Goal: Communication & Community: Answer question/provide support

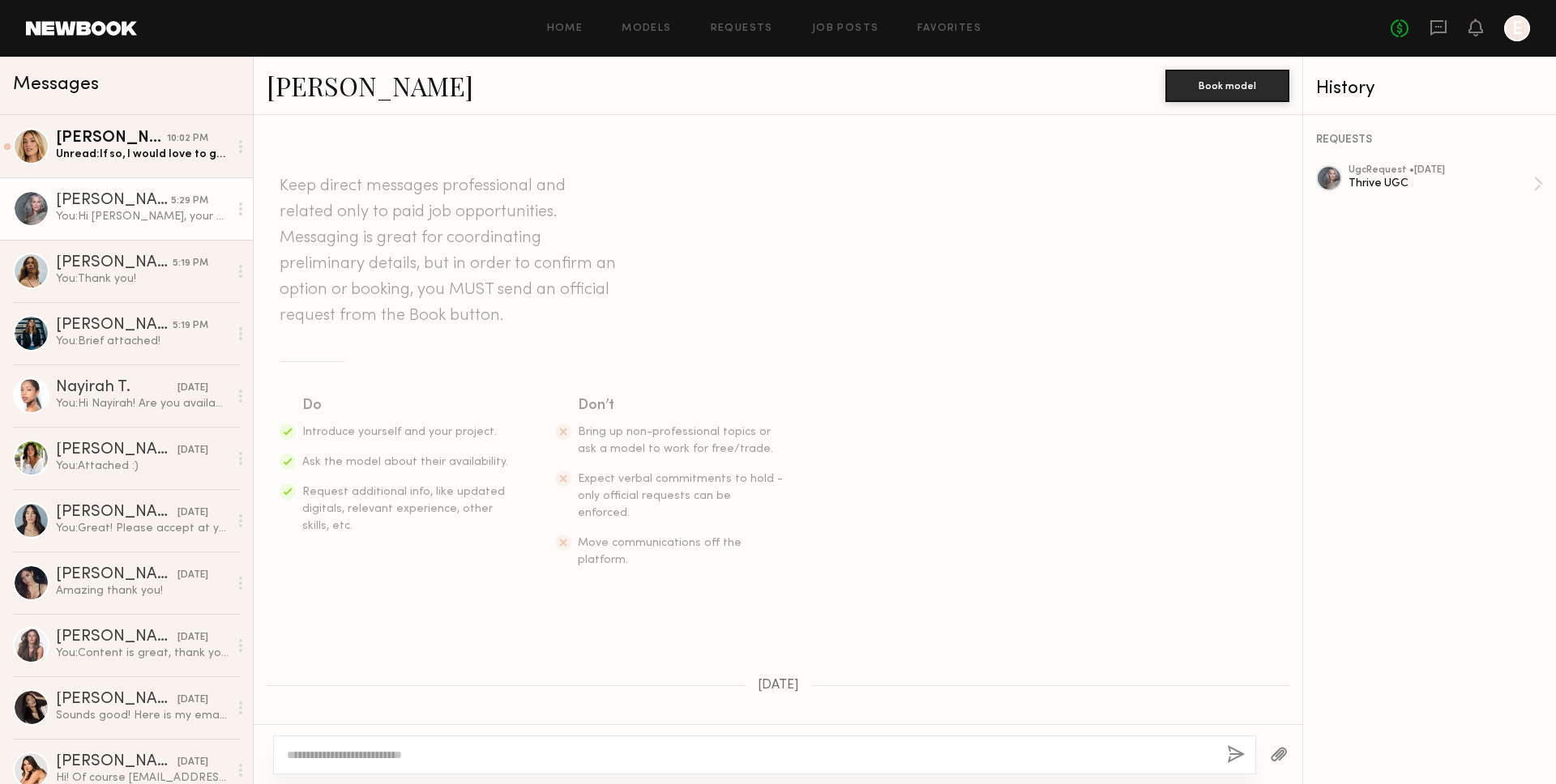
scroll to position [1474, 0]
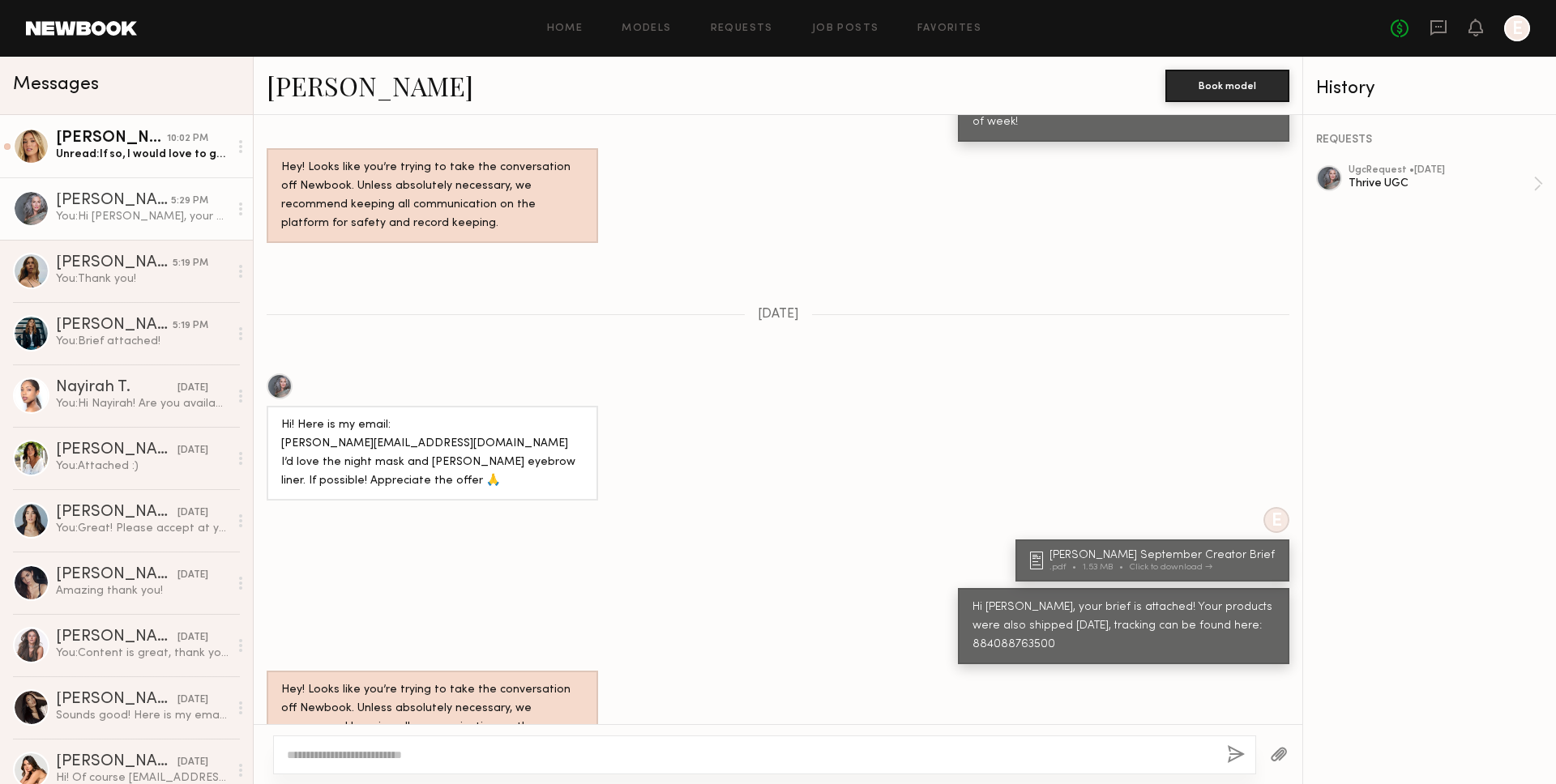
click at [80, 145] on div "Hailey M." at bounding box center [112, 138] width 111 height 16
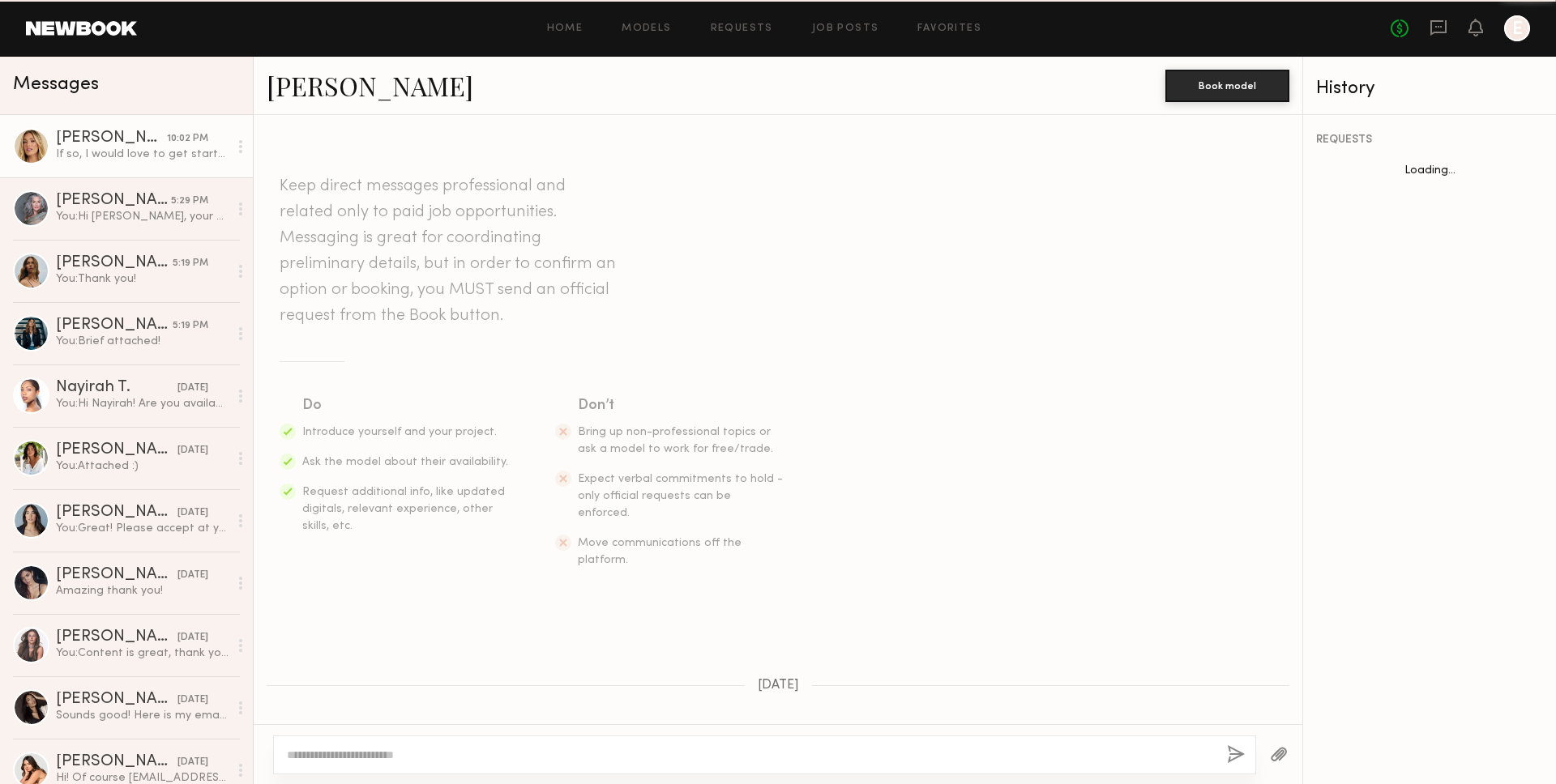
scroll to position [392, 0]
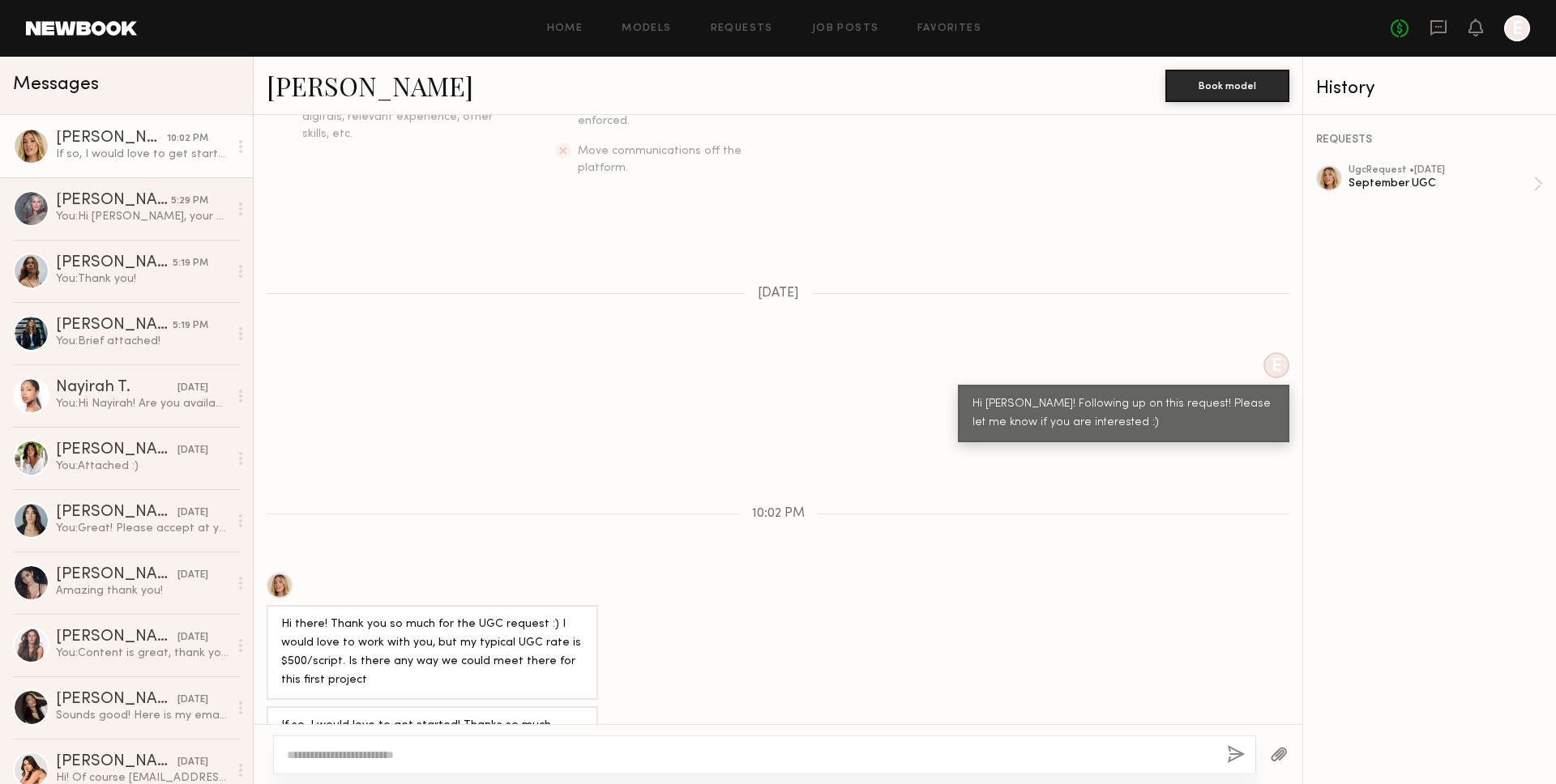
click at [230, 148] on div at bounding box center [240, 146] width 24 height 33
click at [198, 175] on div "Mark unread" at bounding box center [193, 178] width 118 height 36
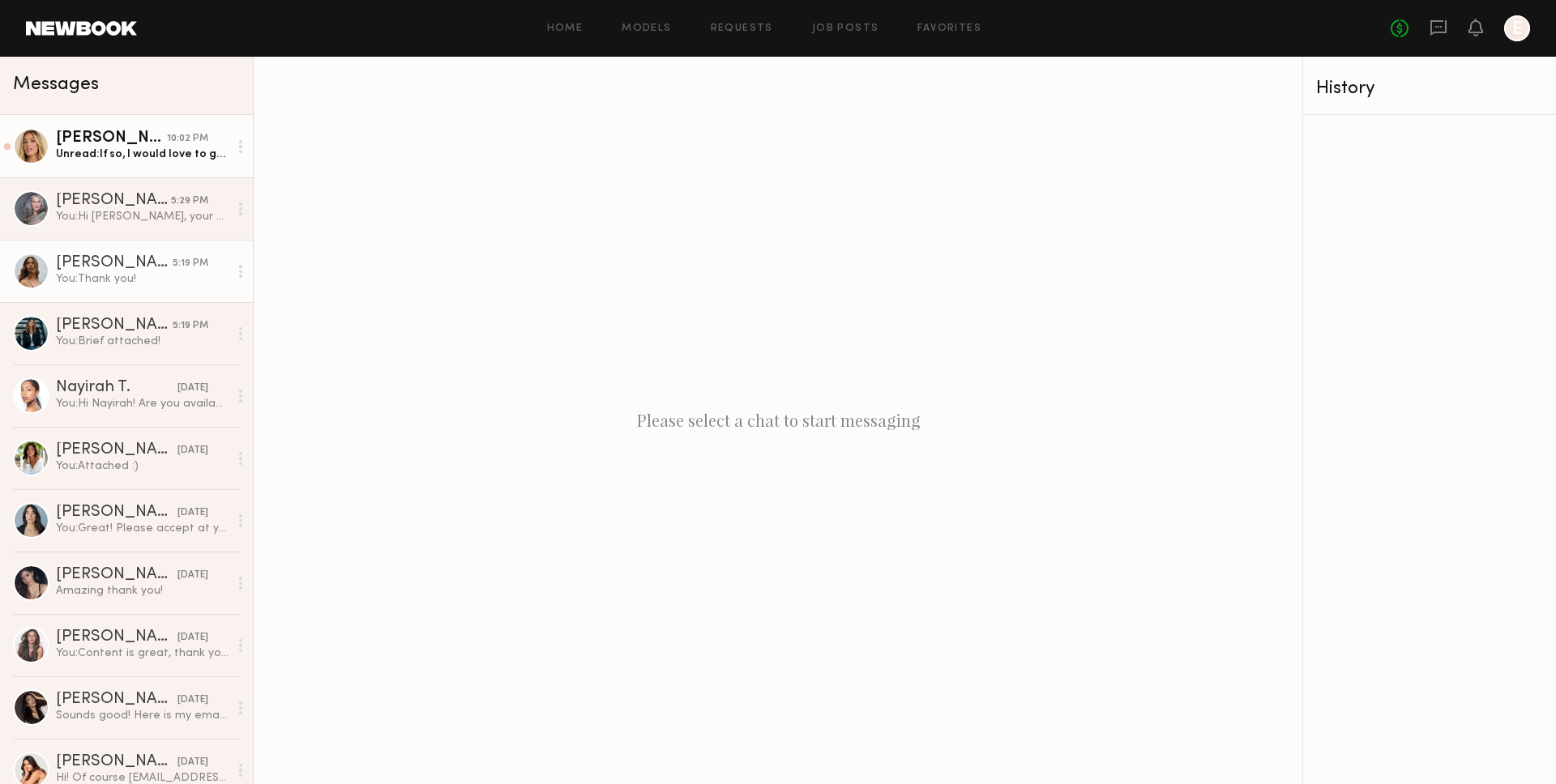
drag, startPoint x: 180, startPoint y: 221, endPoint x: 144, endPoint y: 244, distance: 42.7
click at [180, 221] on div "You: Hi Kandeyce, your brief is attached! Your products were also shipped today…" at bounding box center [142, 217] width 172 height 15
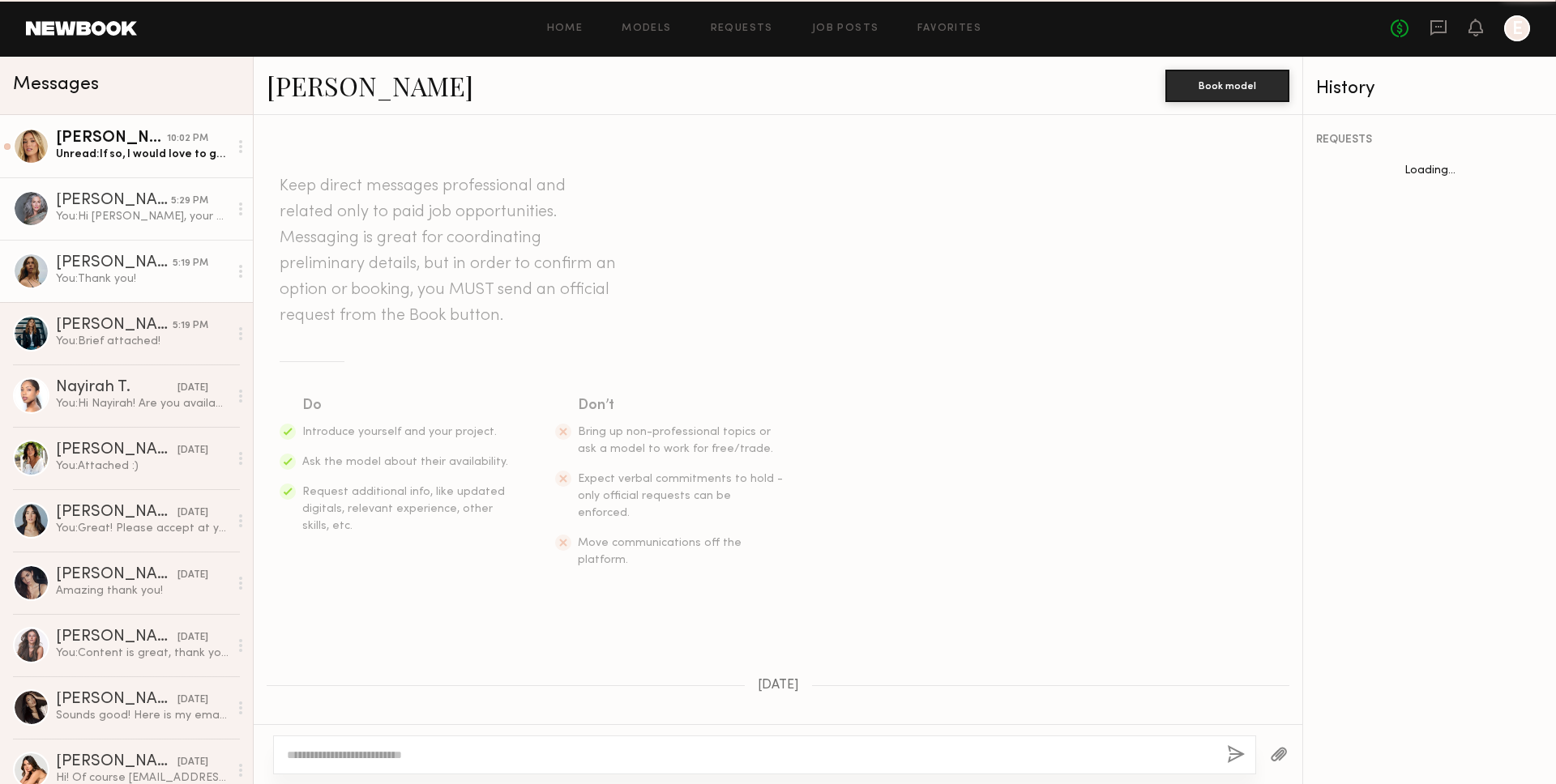
scroll to position [1474, 0]
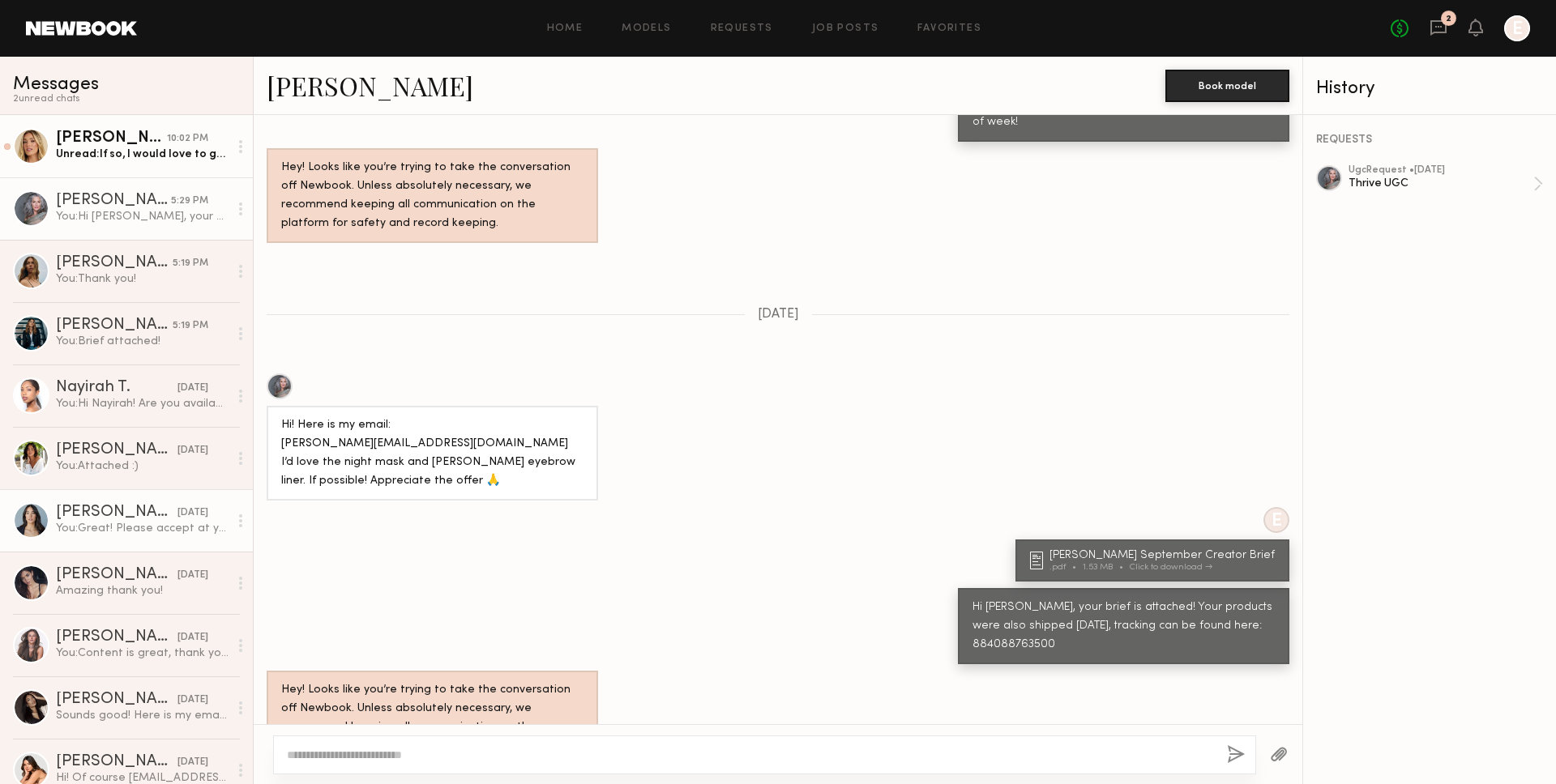
click at [177, 508] on div "[DATE]" at bounding box center [193, 513] width 31 height 15
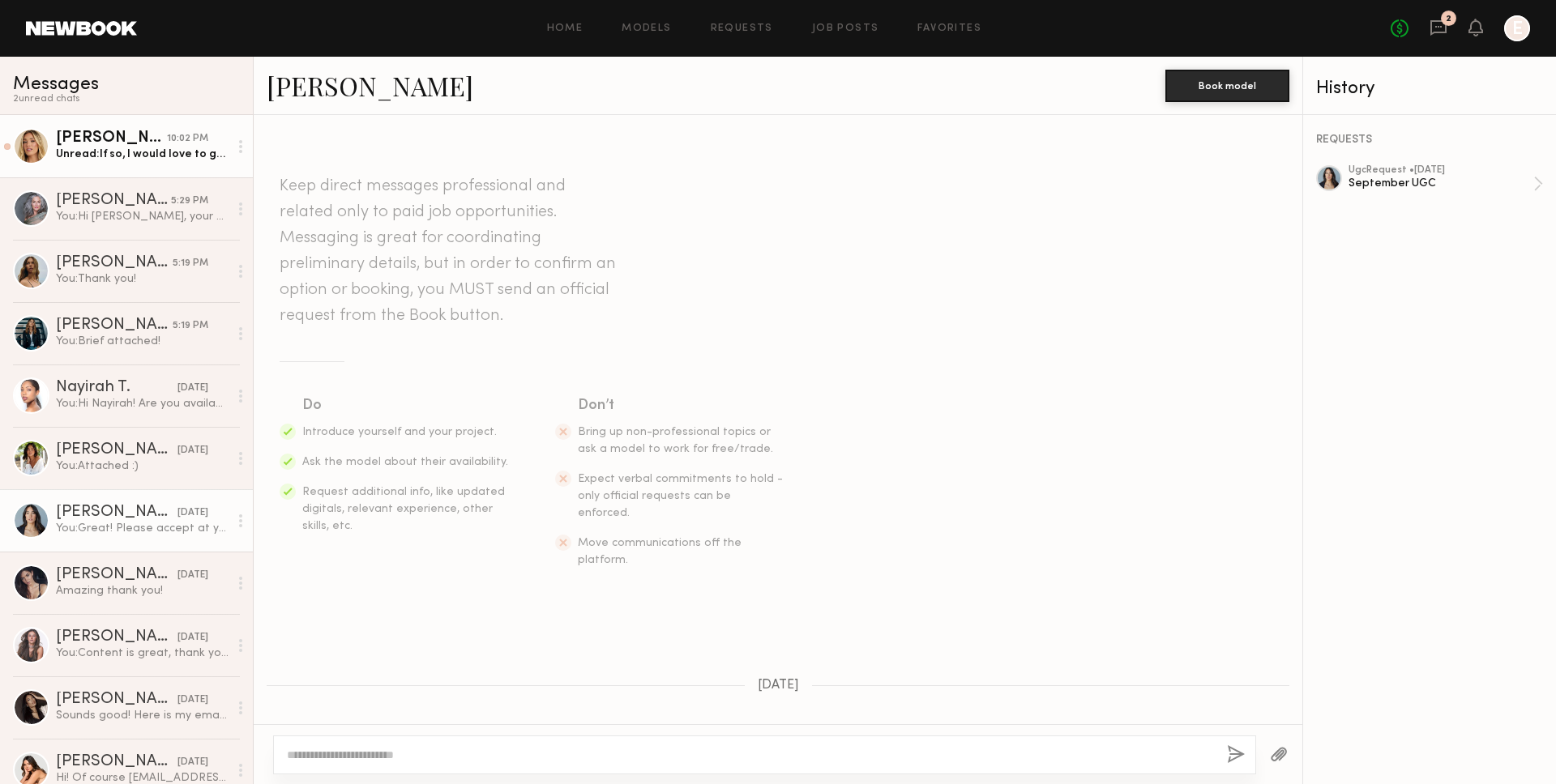
scroll to position [493, 0]
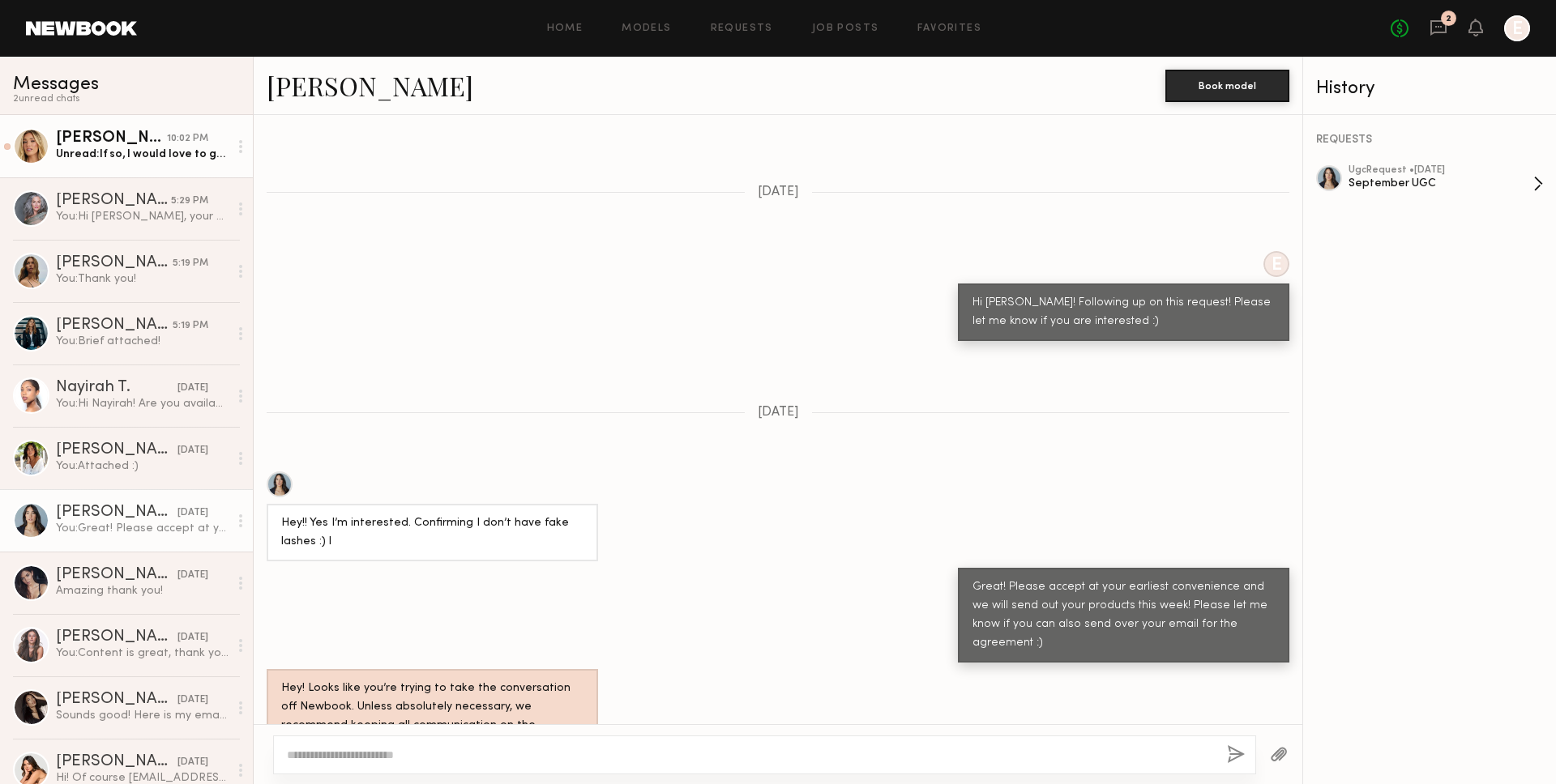
click at [1500, 178] on div "September UGC" at bounding box center [1441, 183] width 185 height 15
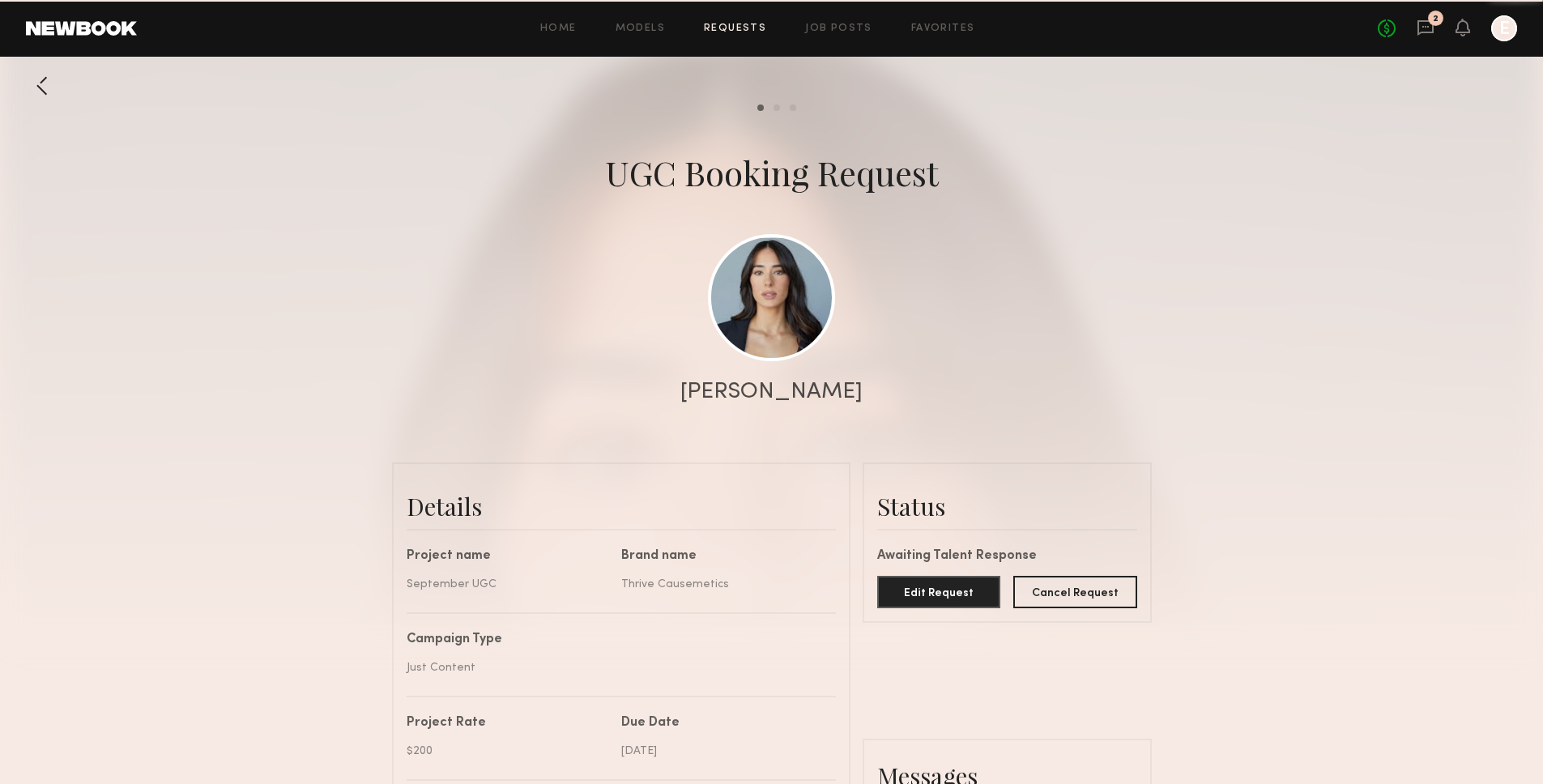
scroll to position [1014, 0]
